Goal: Transaction & Acquisition: Purchase product/service

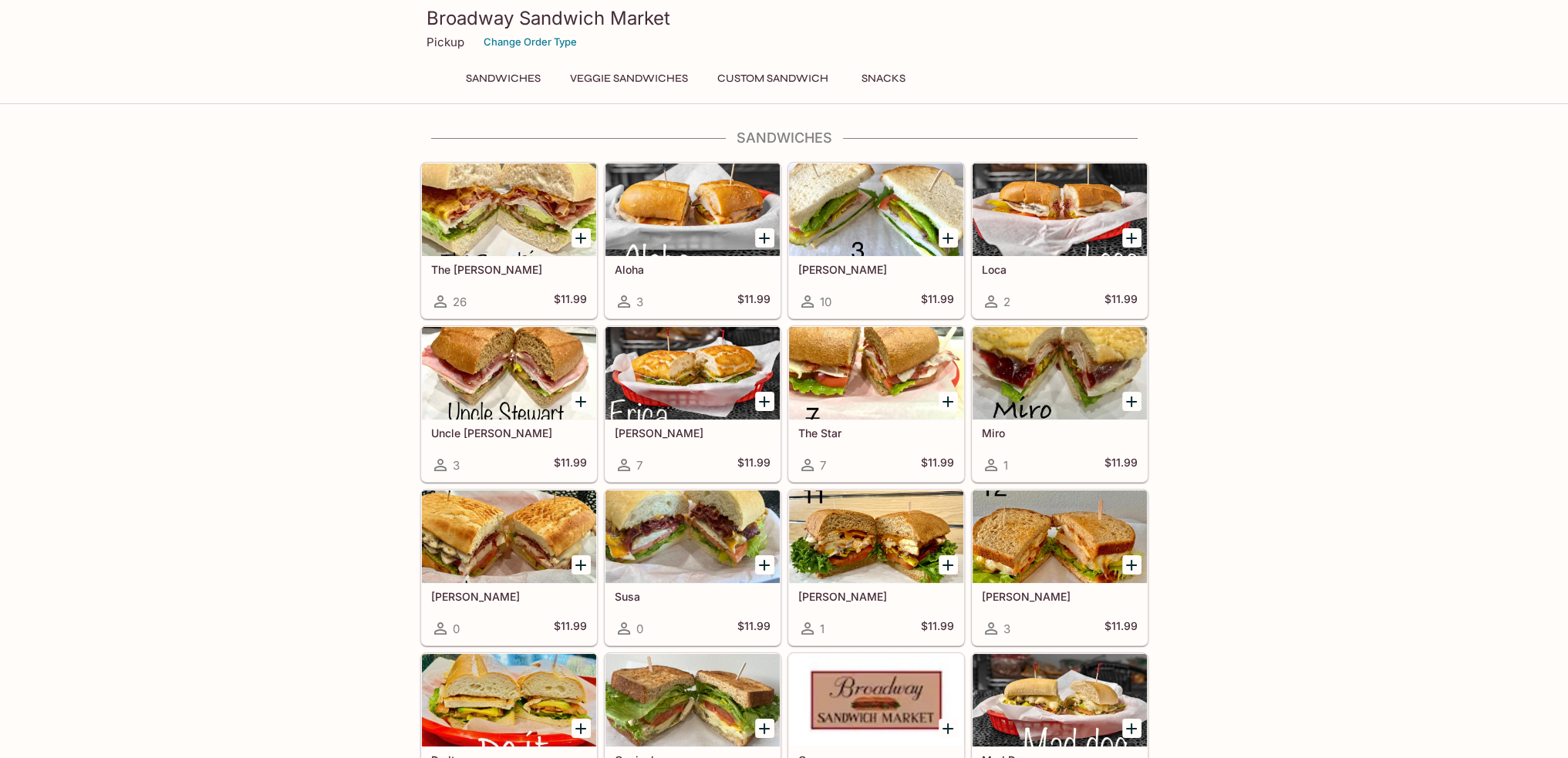
click at [507, 228] on div at bounding box center [509, 209] width 174 height 92
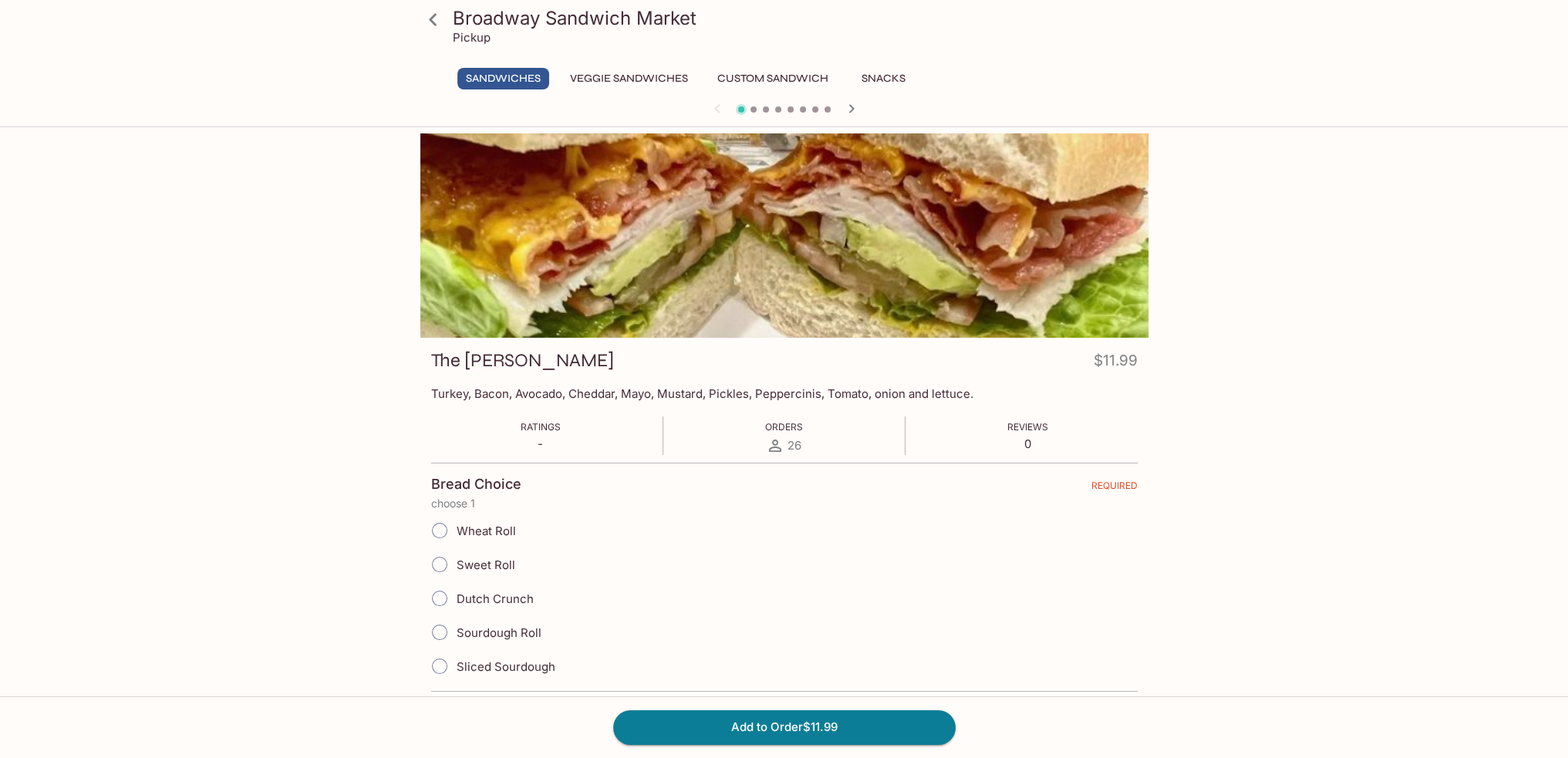
click at [431, 16] on icon at bounding box center [433, 20] width 8 height 13
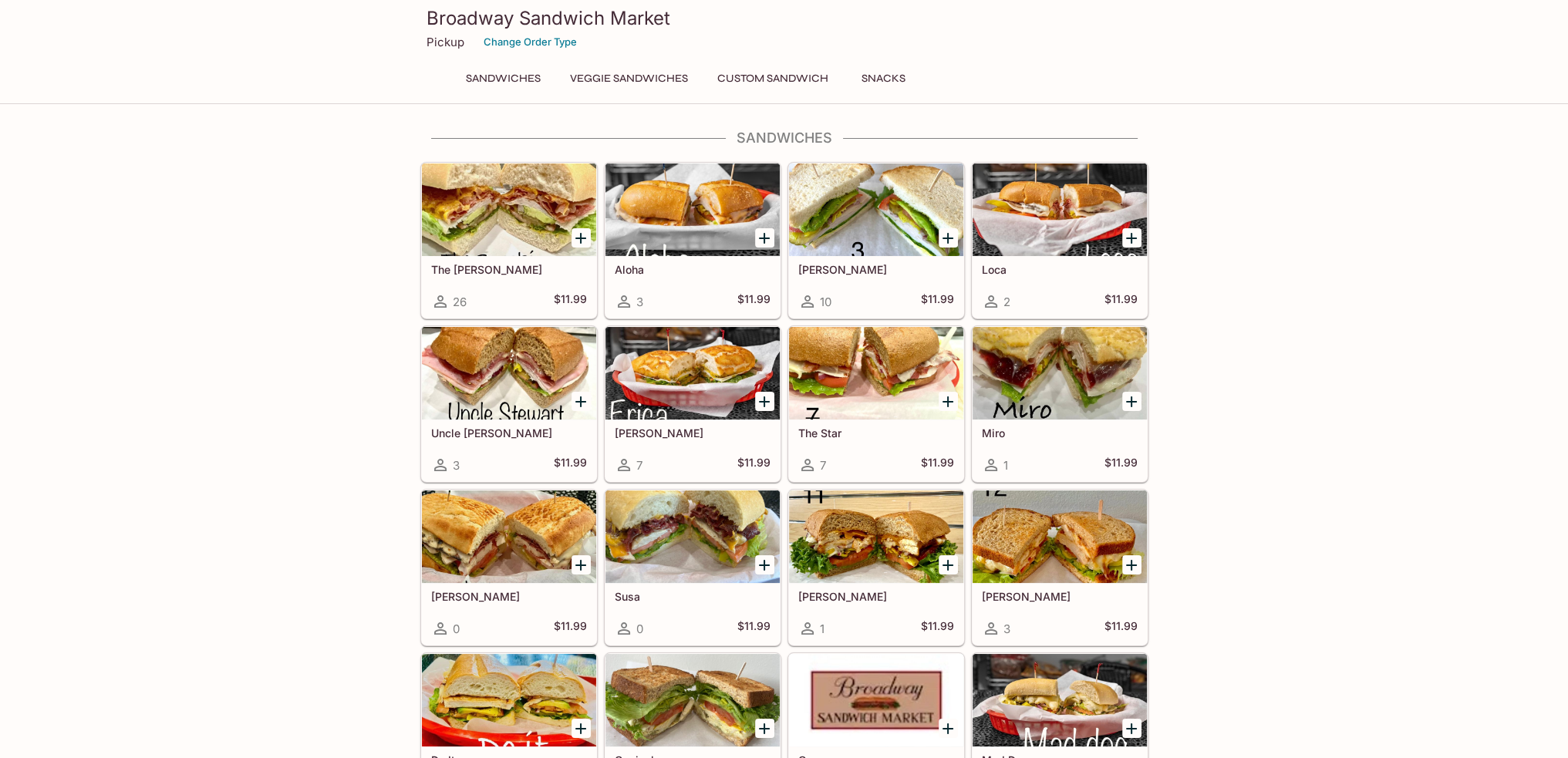
click at [677, 369] on div at bounding box center [693, 373] width 174 height 92
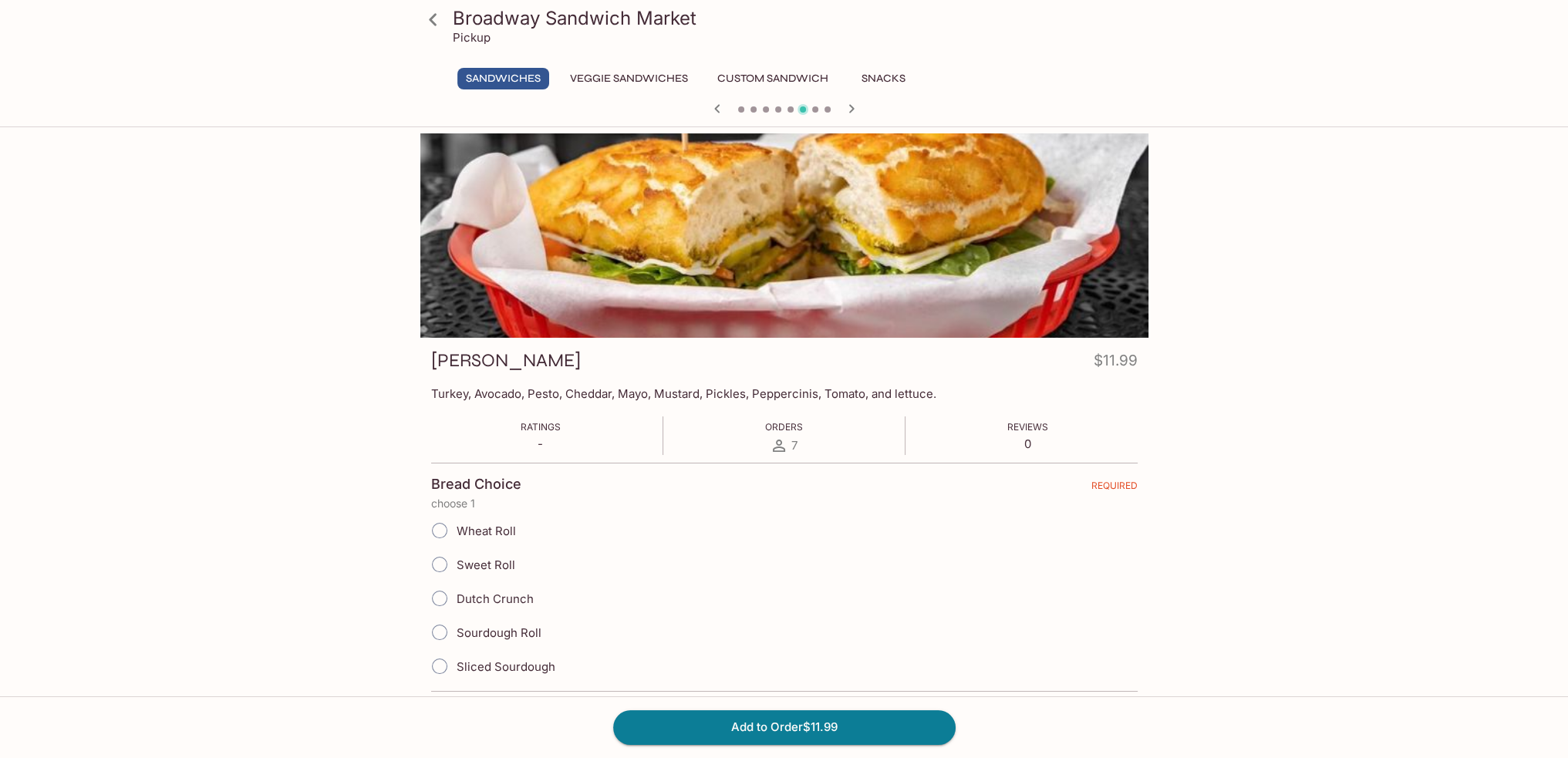
click at [431, 15] on icon at bounding box center [433, 20] width 27 height 27
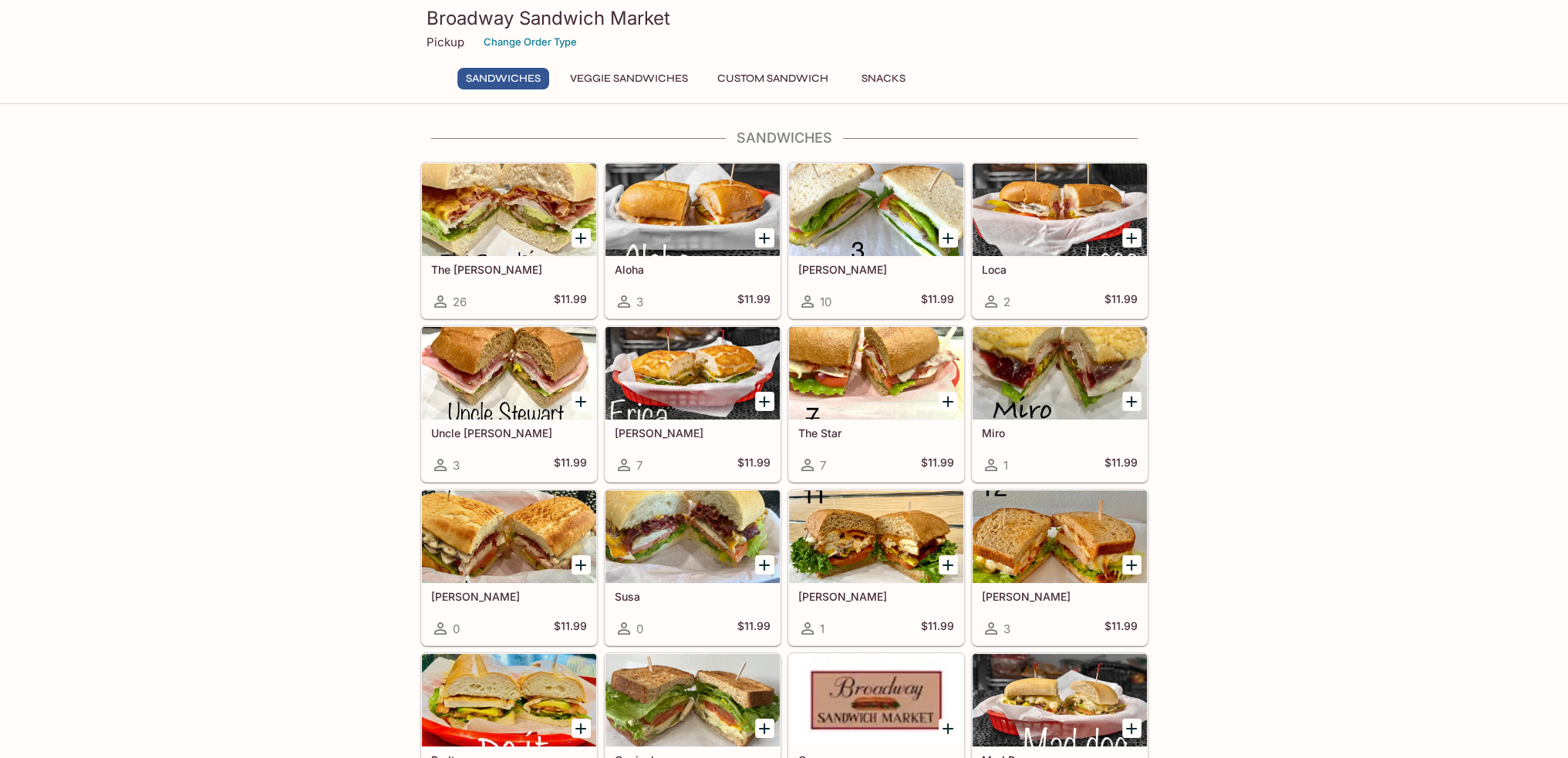
click at [766, 83] on button "Custom Sandwich" at bounding box center [773, 79] width 128 height 22
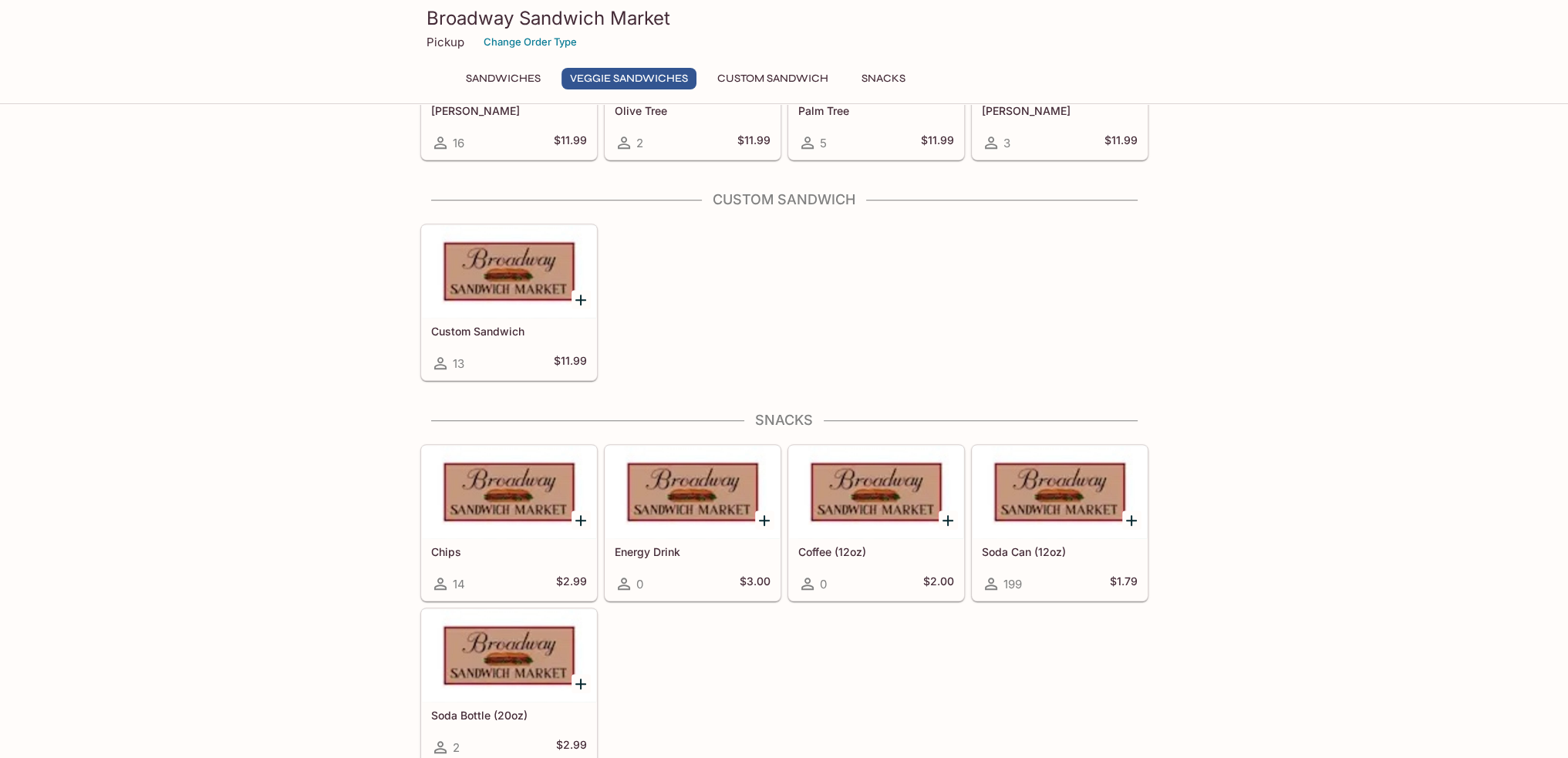
scroll to position [974, 0]
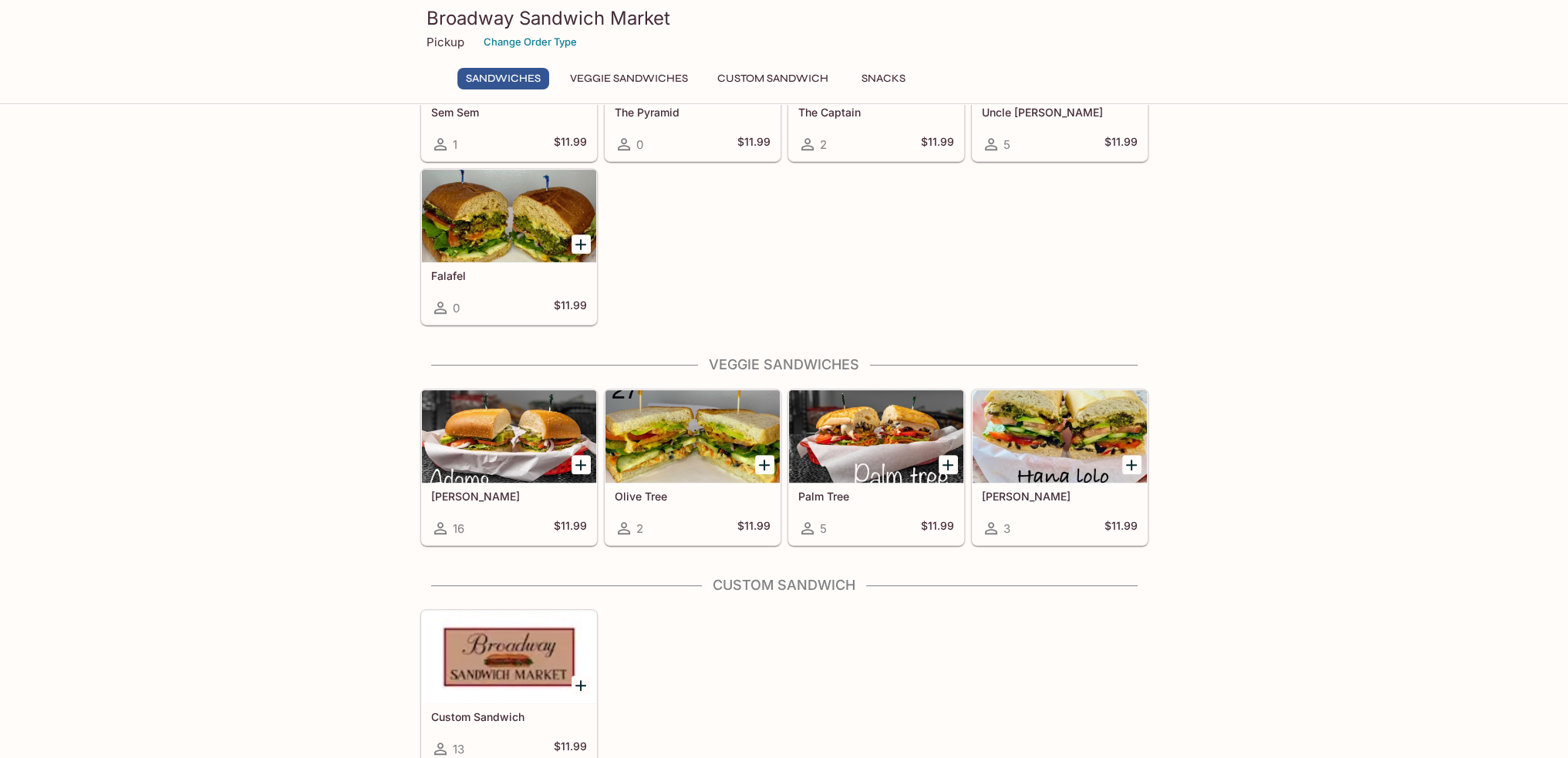
click at [760, 80] on button "Custom Sandwich" at bounding box center [773, 79] width 128 height 22
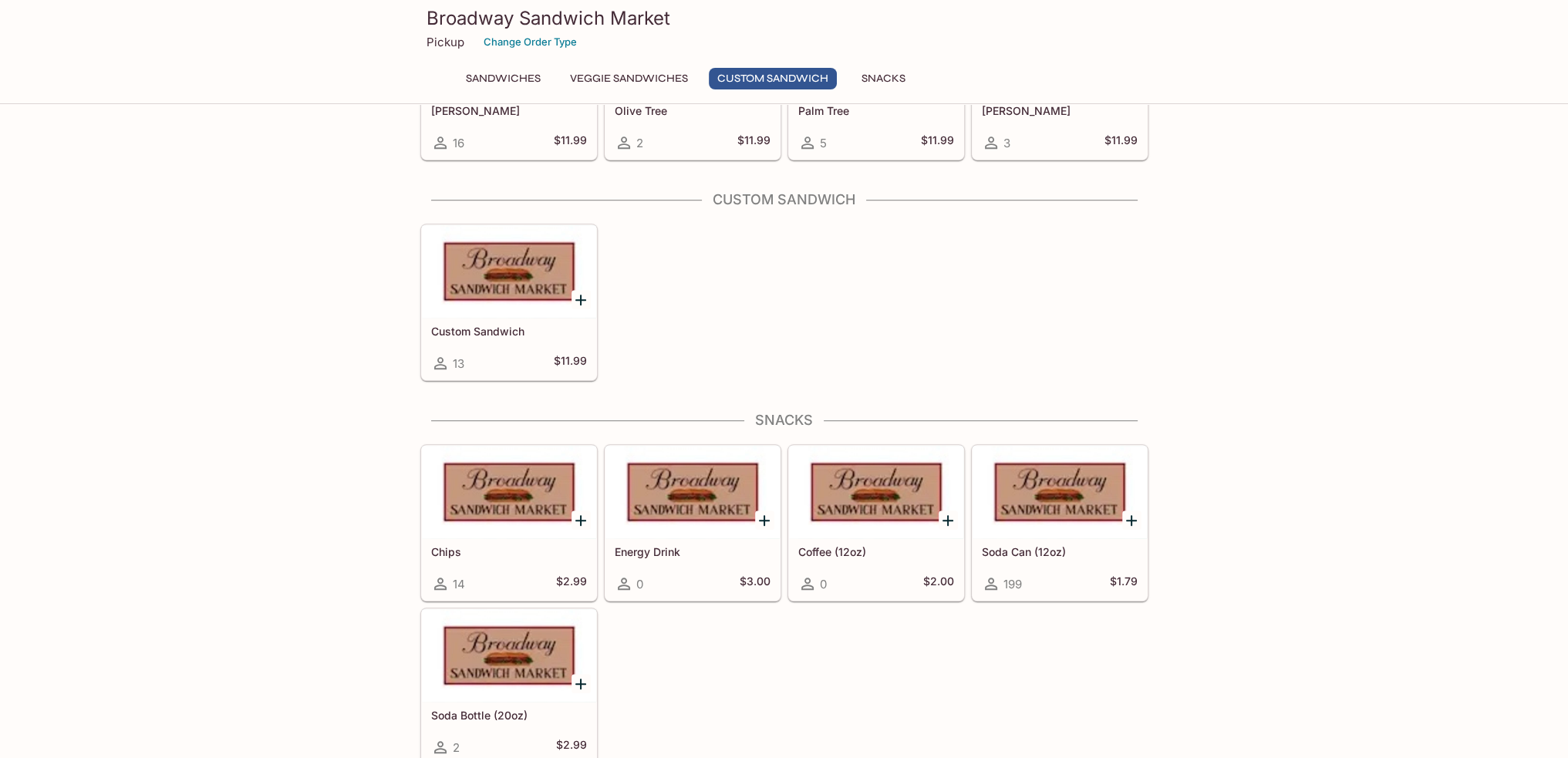
click at [546, 296] on div at bounding box center [509, 271] width 174 height 92
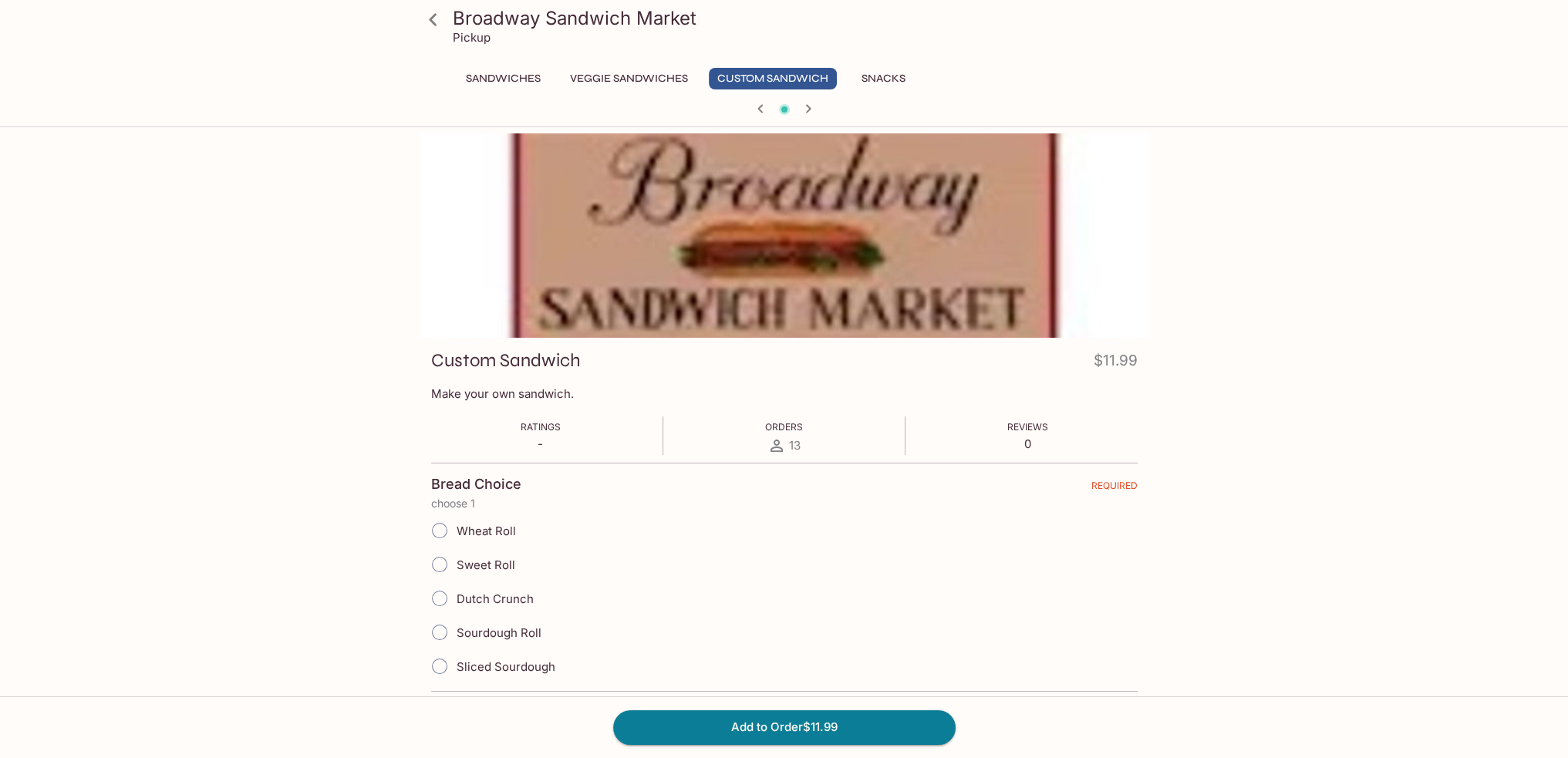
click at [441, 599] on input "Dutch Crunch" at bounding box center [439, 598] width 32 height 32
radio input "true"
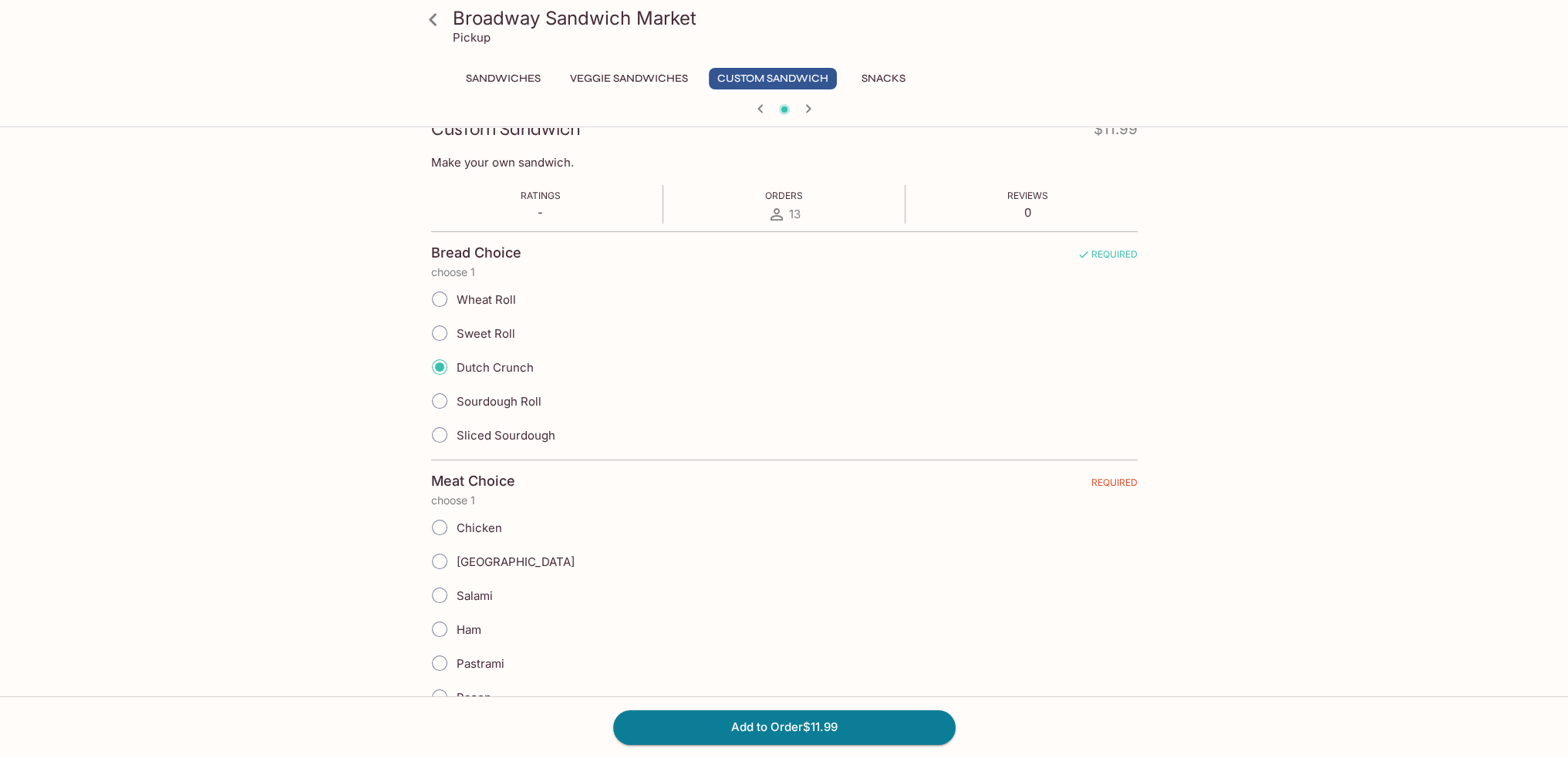
click at [435, 559] on input "[GEOGRAPHIC_DATA]" at bounding box center [439, 561] width 32 height 32
radio input "true"
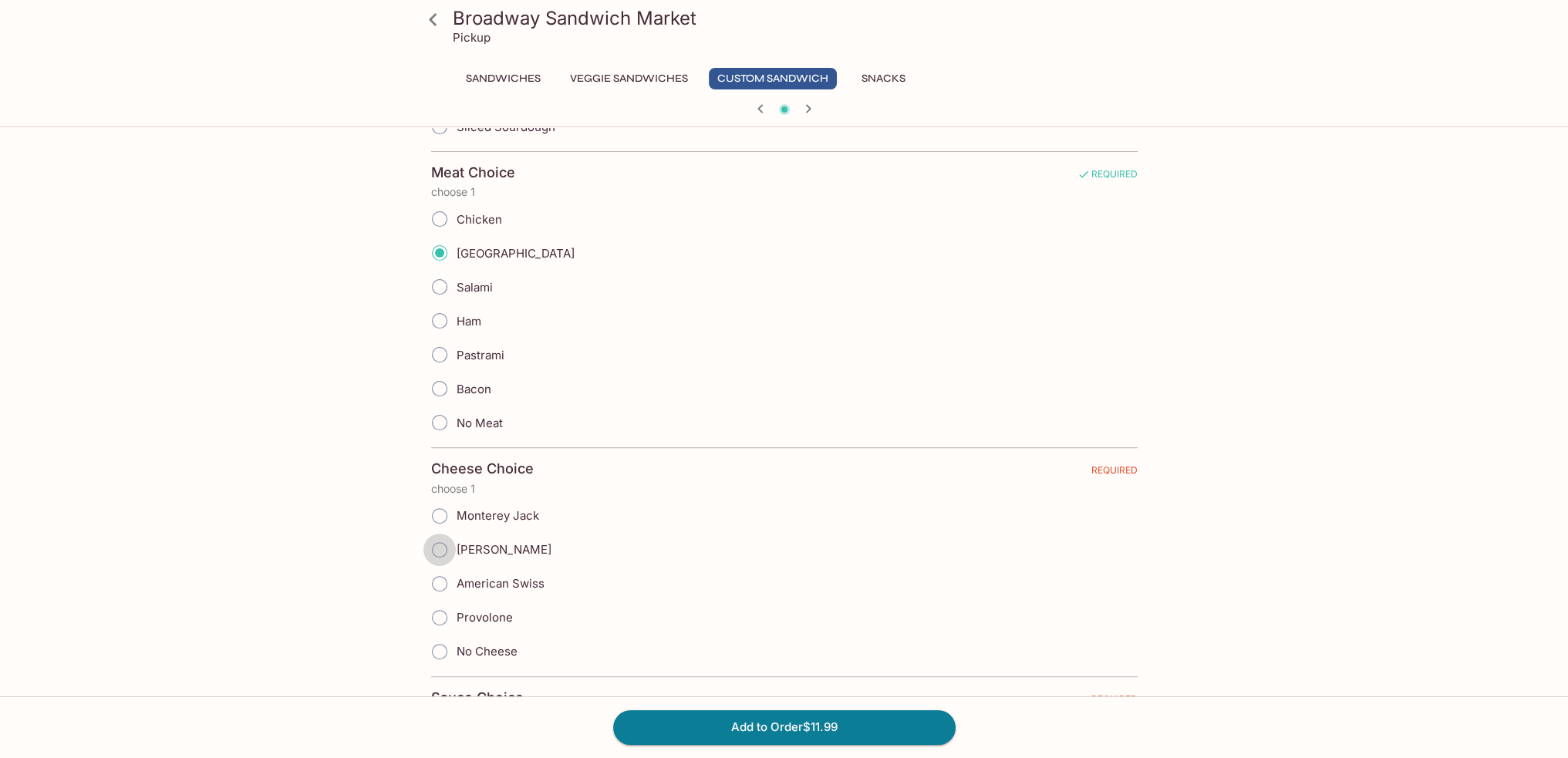
click at [436, 548] on input "[PERSON_NAME]" at bounding box center [439, 549] width 32 height 32
radio input "true"
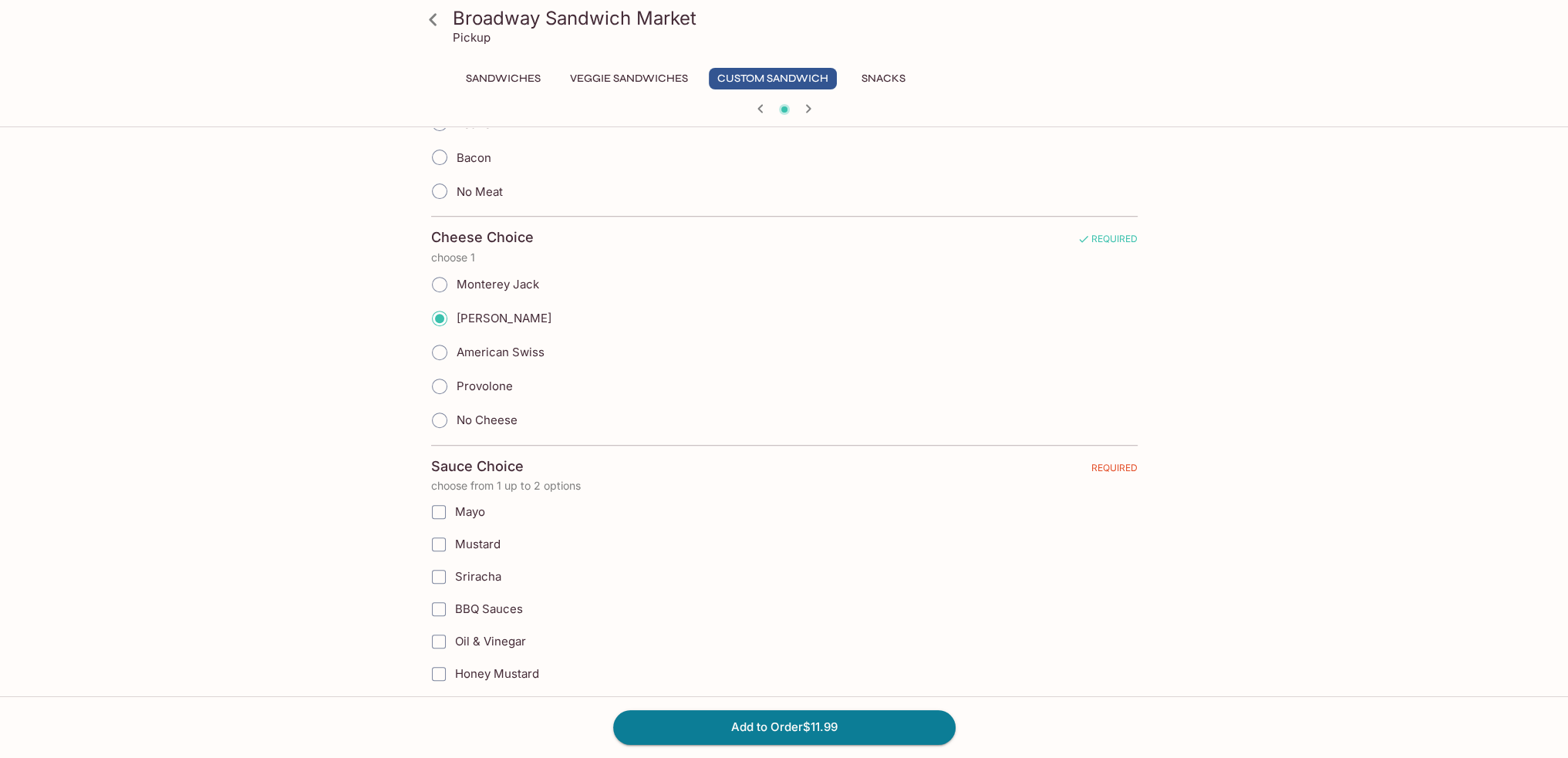
scroll to position [849, 0]
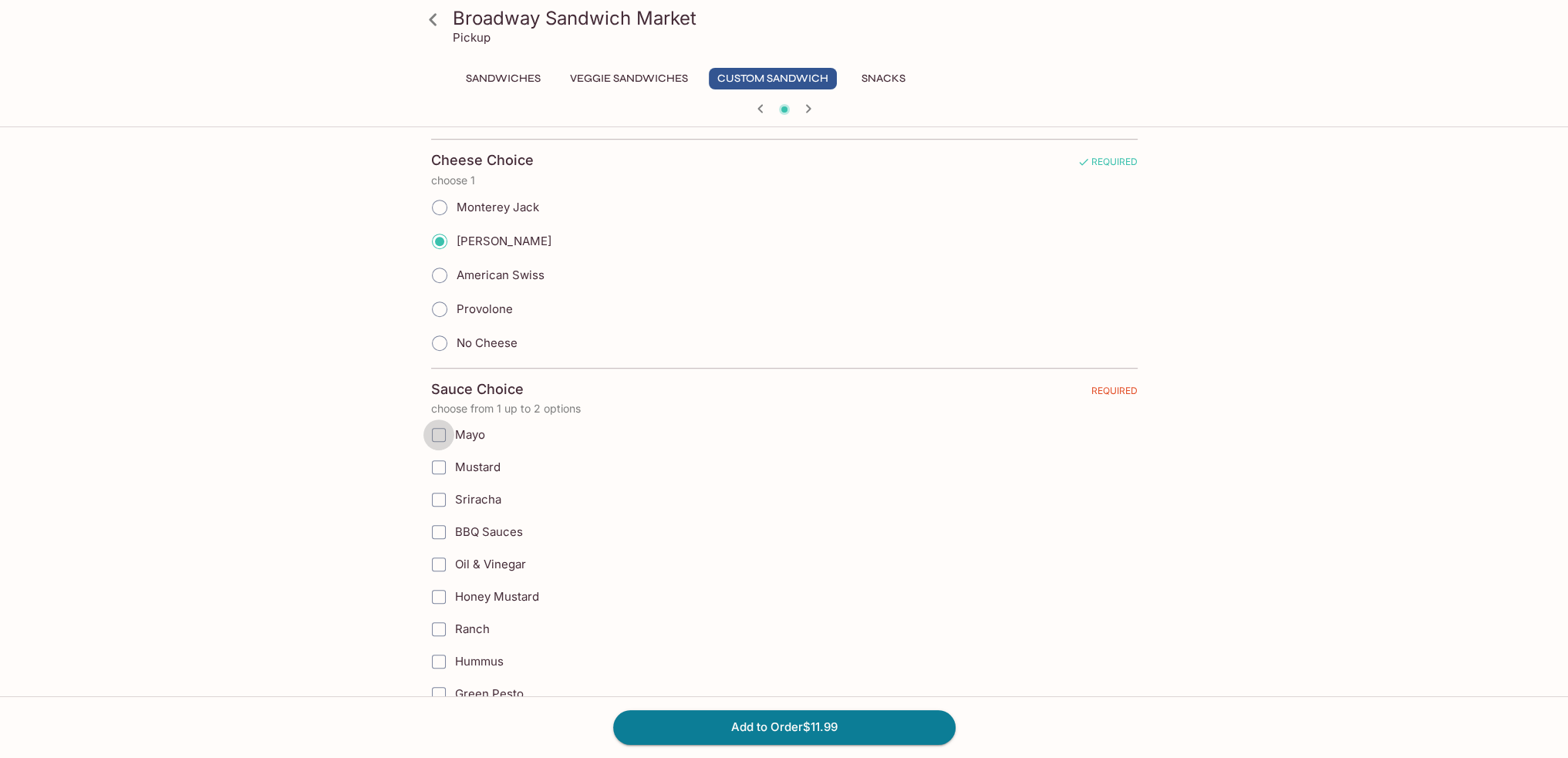
click at [440, 426] on input "Mayo" at bounding box center [439, 434] width 30 height 30
checkbox input "true"
click at [443, 460] on input "Mustard" at bounding box center [439, 467] width 30 height 30
checkbox input "true"
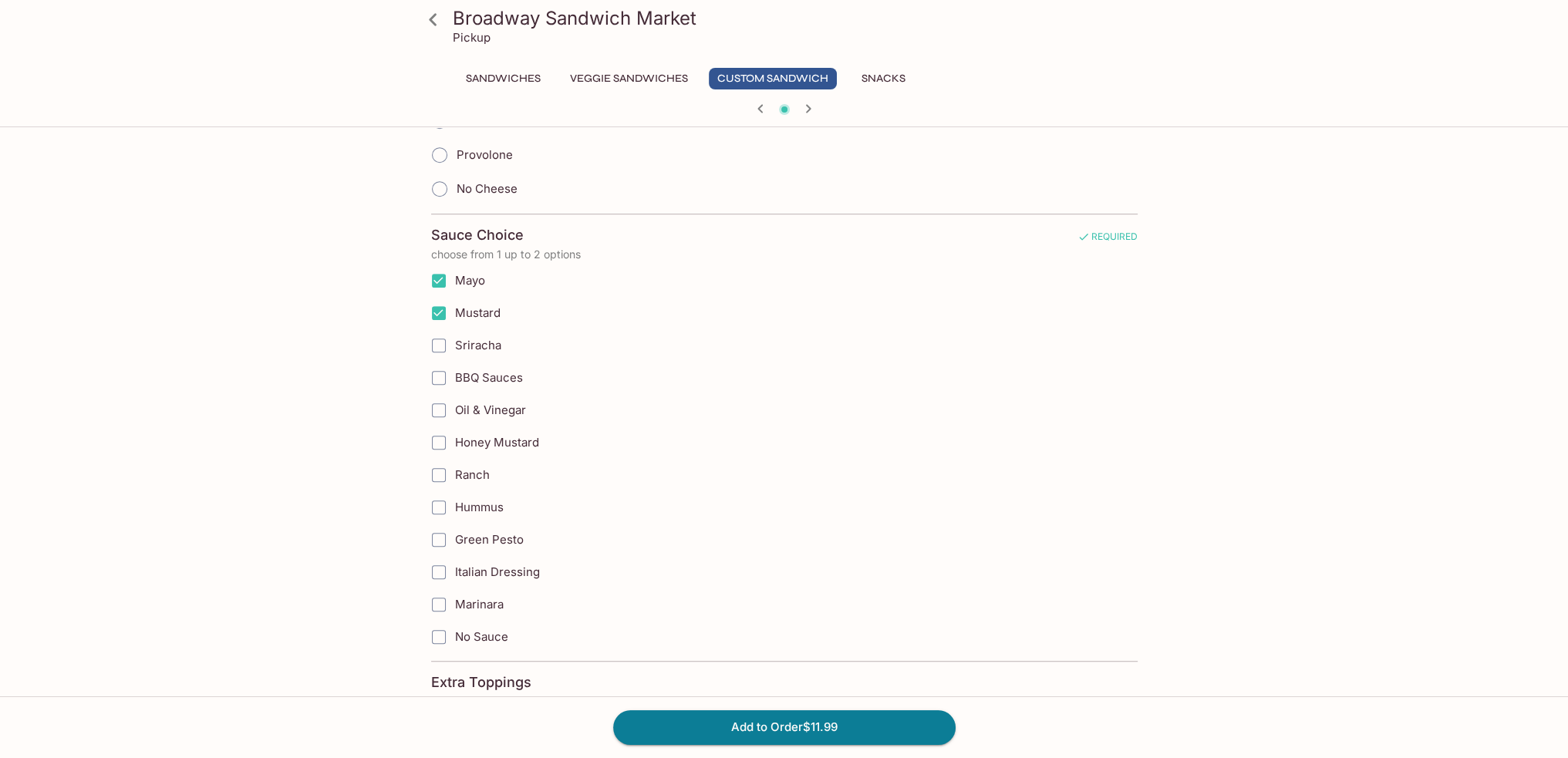
scroll to position [1311, 0]
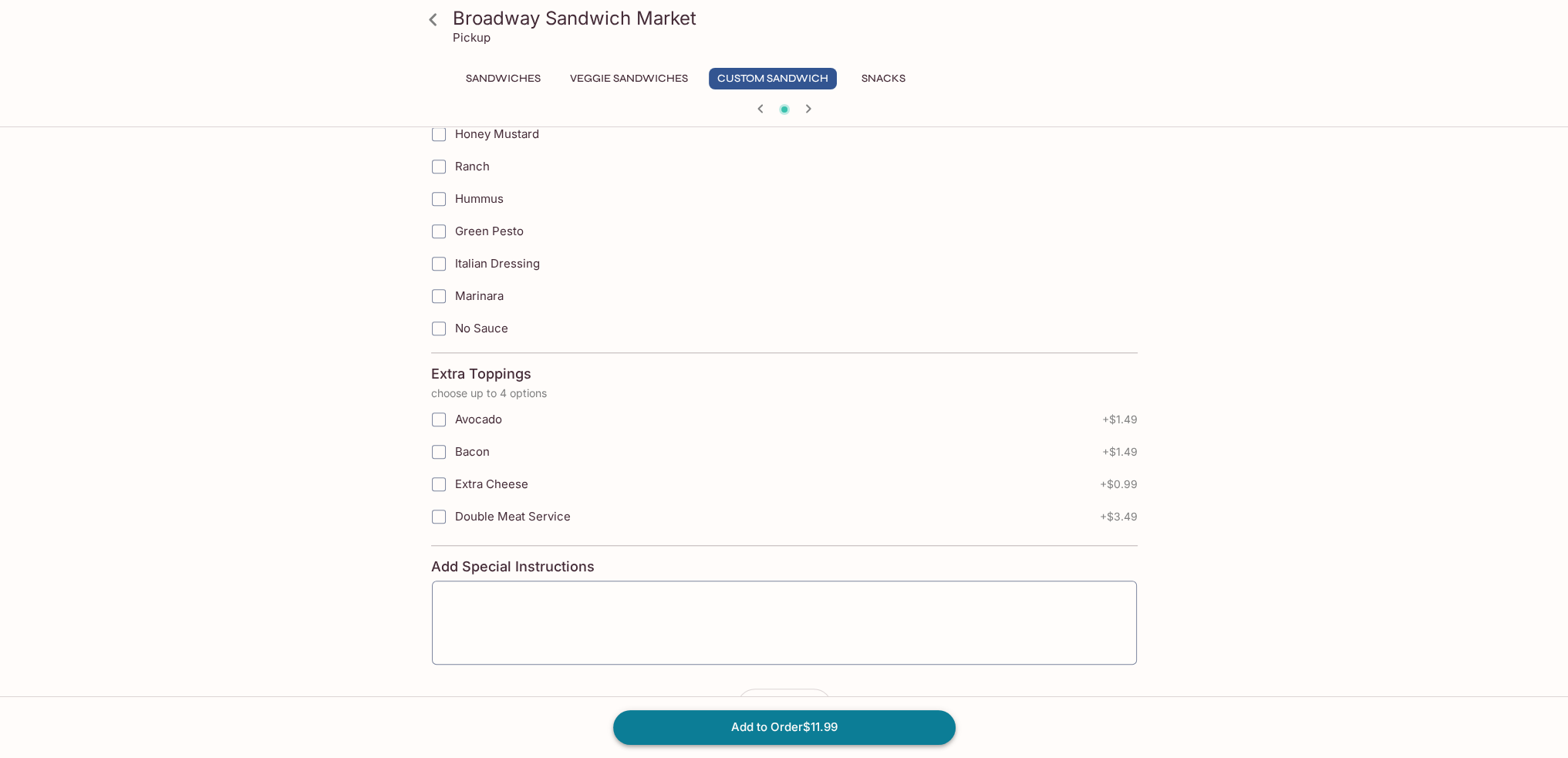
click at [739, 726] on button "Add to Order $11.99" at bounding box center [785, 727] width 342 height 34
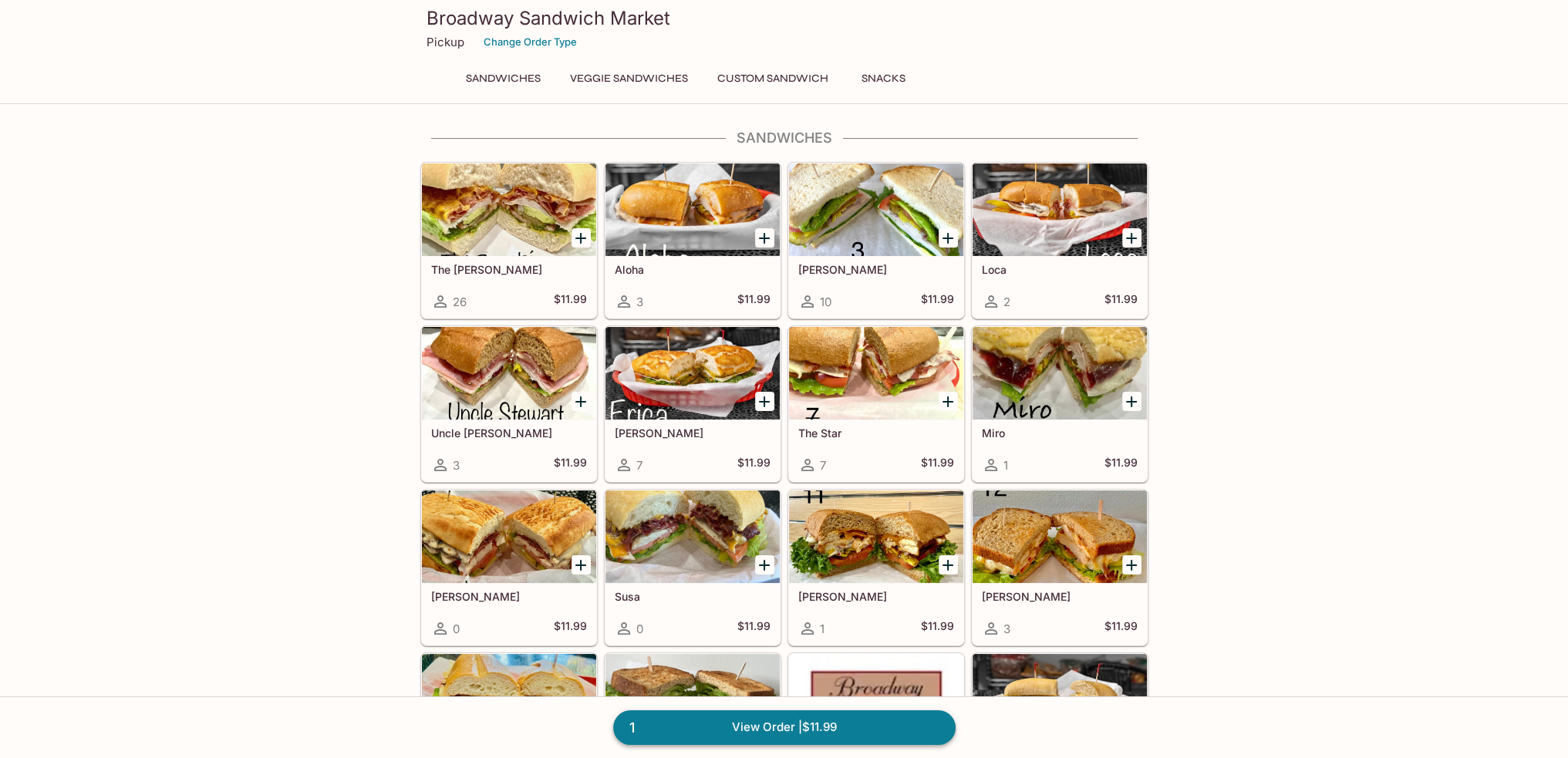
click at [772, 729] on link "1 View Order | $11.99" at bounding box center [785, 727] width 342 height 34
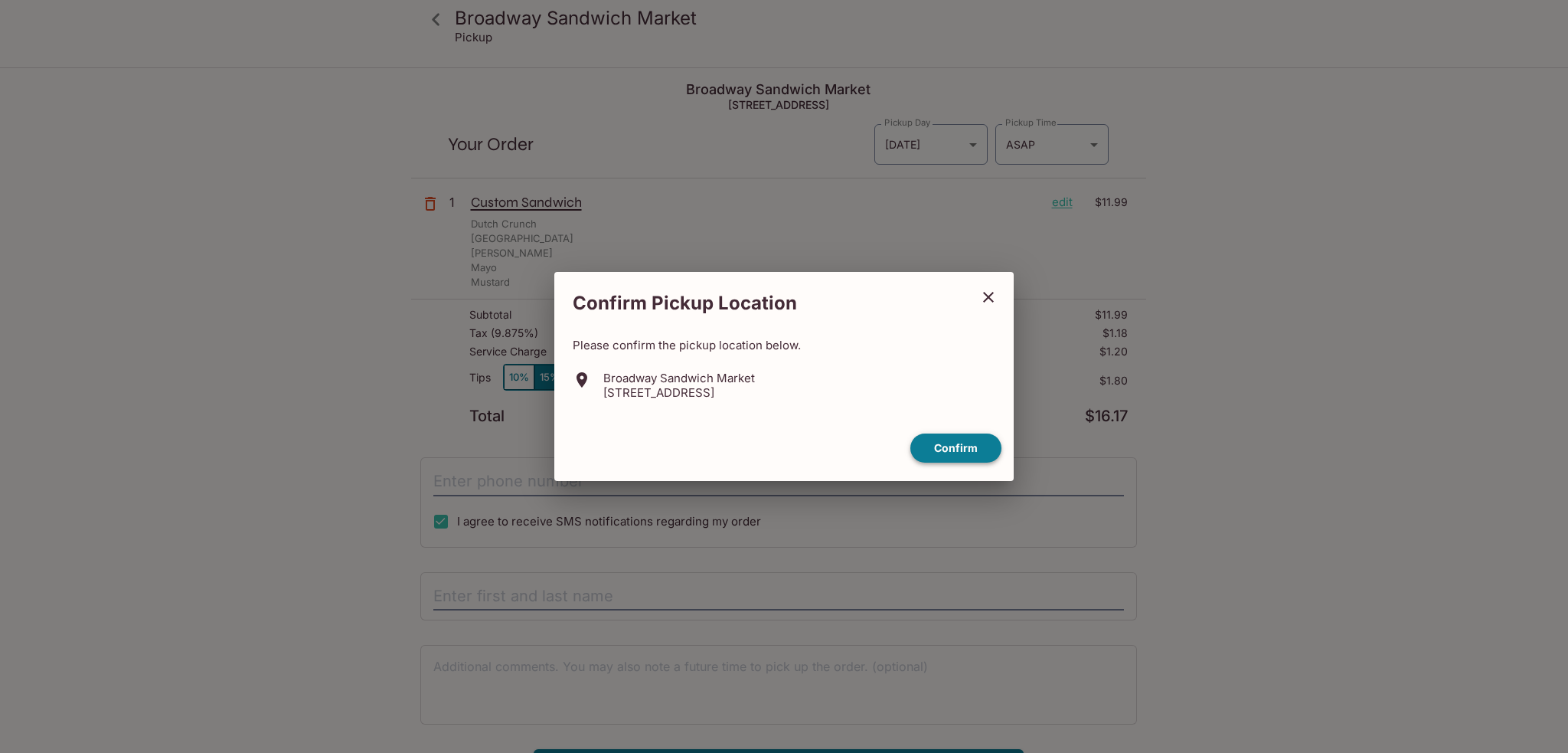
click at [948, 450] on button "Confirm" at bounding box center [955, 449] width 91 height 29
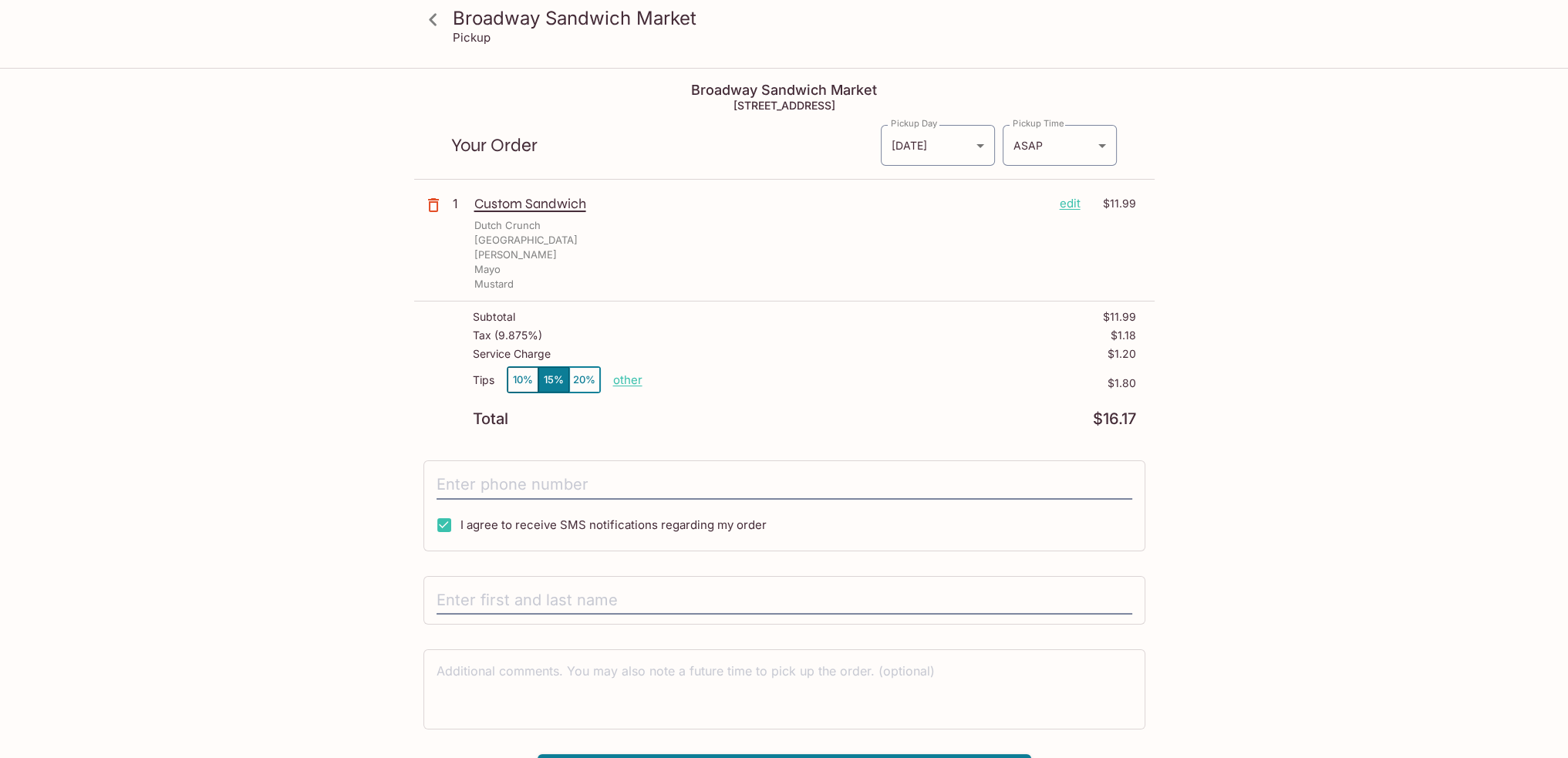
scroll to position [70, 0]
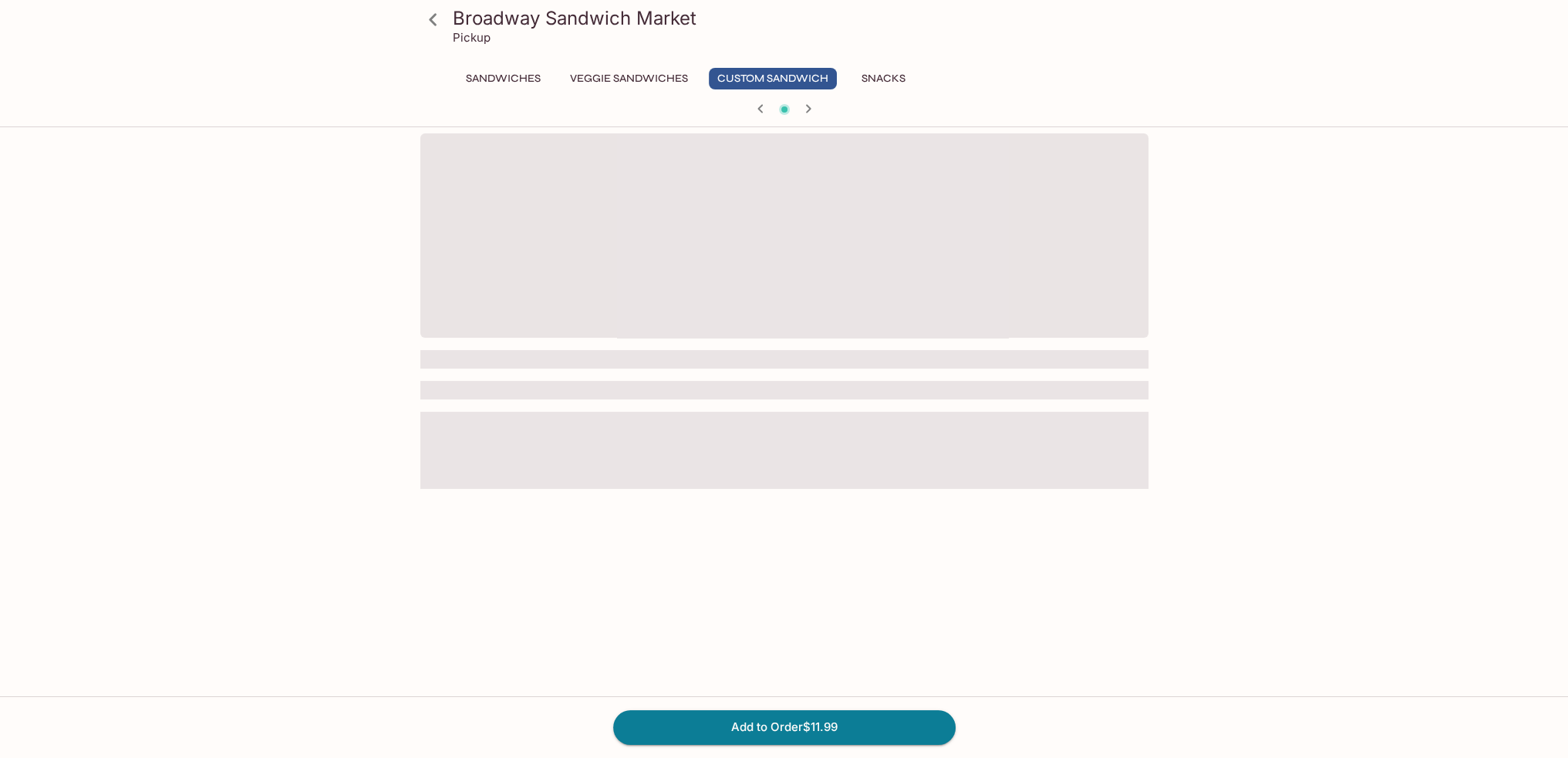
scroll to position [133, 0]
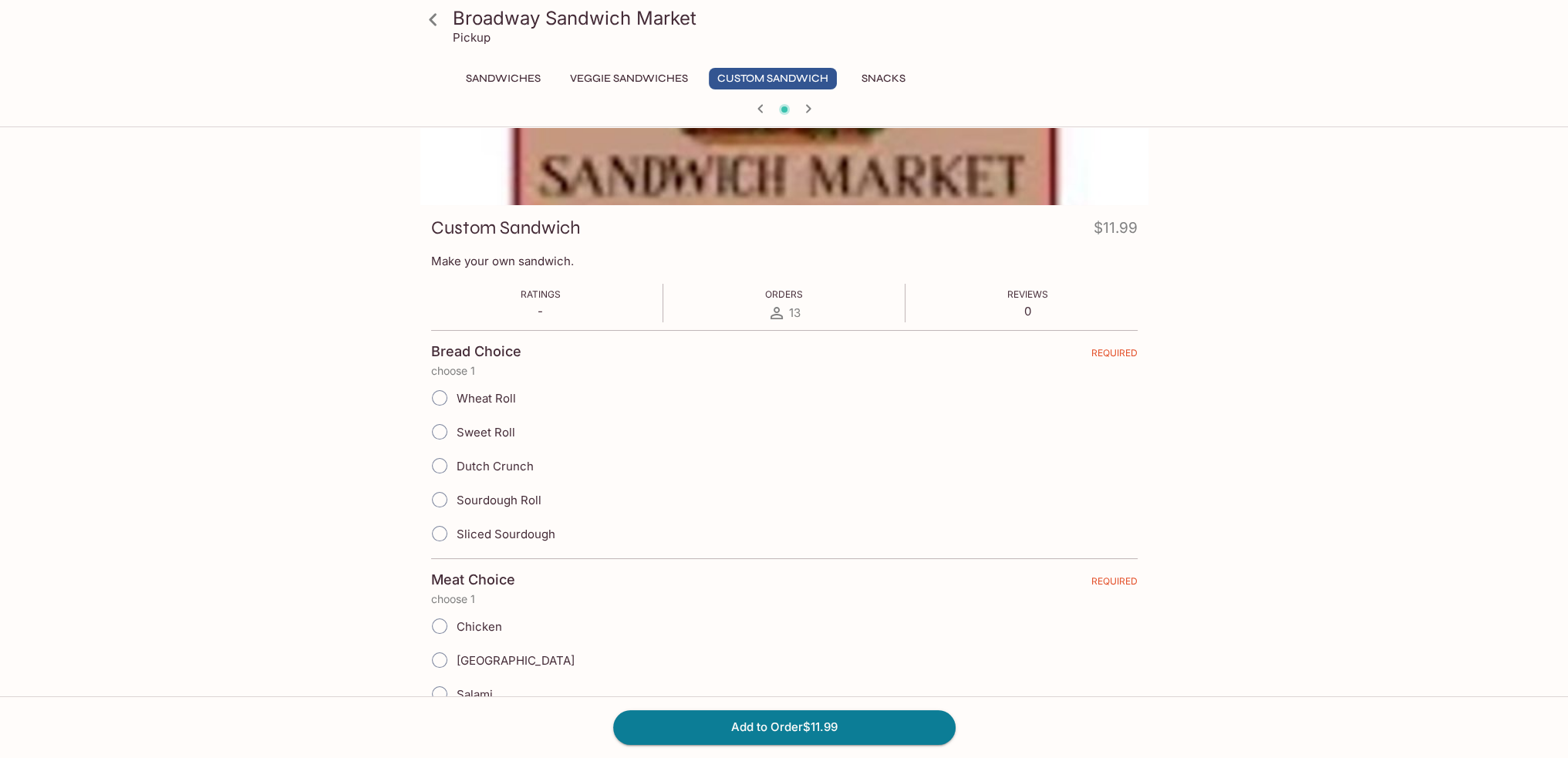
scroll to position [438, 0]
